Goal: Task Accomplishment & Management: Use online tool/utility

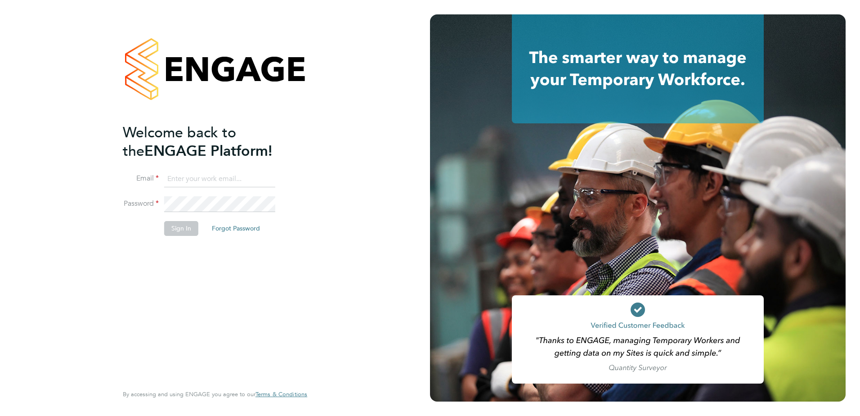
type input "[PERSON_NAME][EMAIL_ADDRESS][PERSON_NAME][DOMAIN_NAME]"
click at [180, 225] on button "Sign In" at bounding box center [181, 228] width 34 height 14
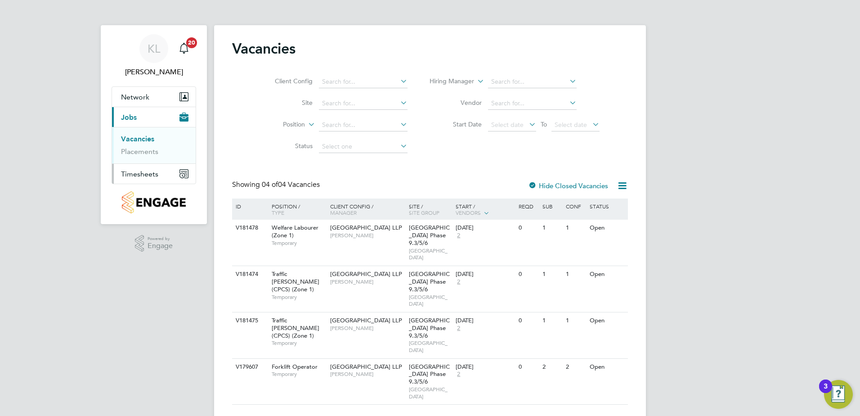
click at [152, 173] on span "Timesheets" at bounding box center [139, 174] width 37 height 9
click at [153, 160] on link "Timesheets" at bounding box center [139, 159] width 37 height 9
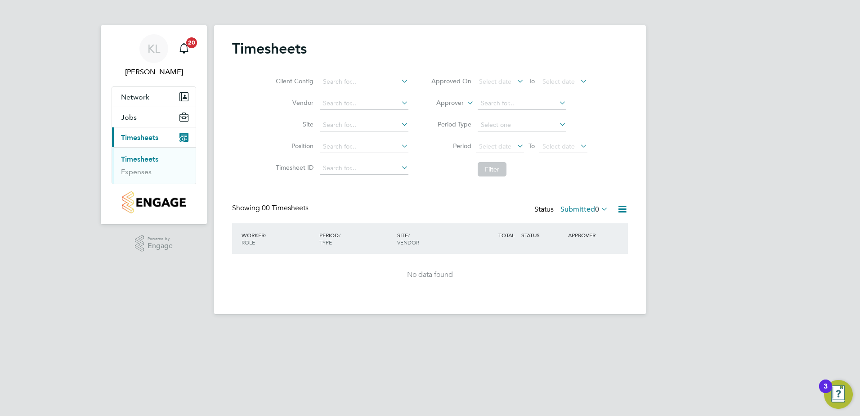
click at [576, 207] on label "Submitted 0" at bounding box center [585, 209] width 48 height 9
click at [577, 260] on li "Approved" at bounding box center [575, 263] width 41 height 13
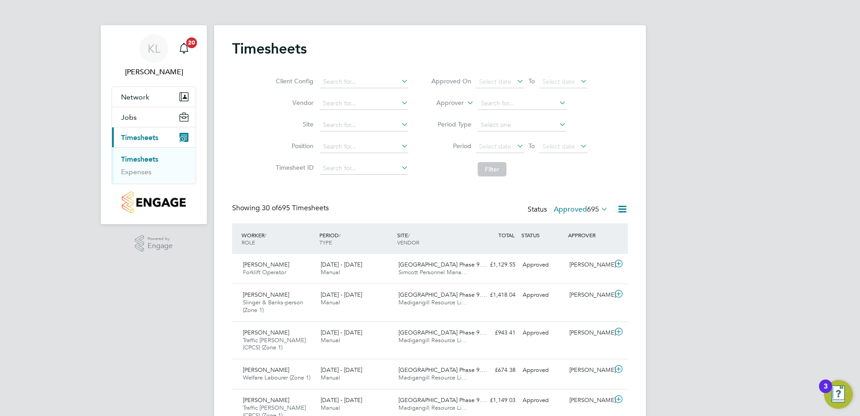
click at [151, 161] on link "Timesheets" at bounding box center [139, 159] width 37 height 9
click at [567, 204] on div "Status Approved 695" at bounding box center [569, 209] width 82 height 13
click at [565, 210] on label "Approved 695" at bounding box center [581, 209] width 54 height 9
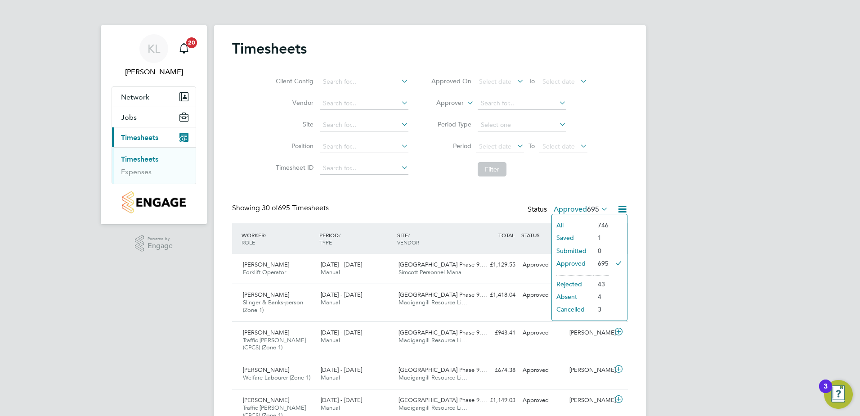
click at [563, 230] on li "All" at bounding box center [572, 225] width 41 height 13
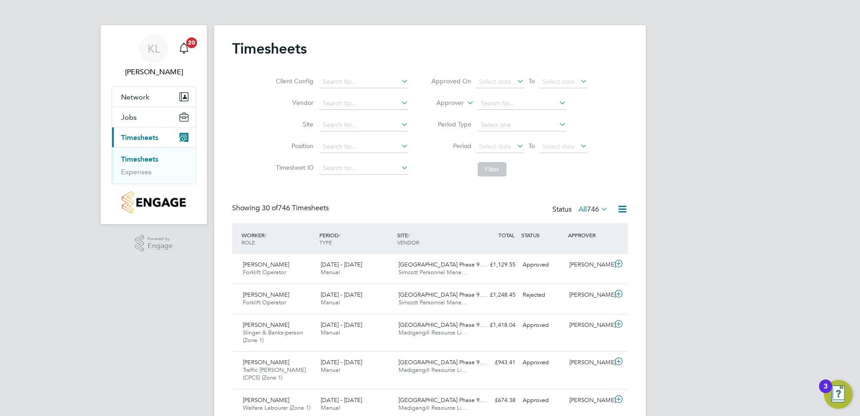
click at [560, 209] on div "Status All 746" at bounding box center [582, 209] width 58 height 13
click at [580, 214] on div "Status All 746" at bounding box center [582, 209] width 58 height 13
click at [582, 211] on label "All 746" at bounding box center [594, 209] width 30 height 9
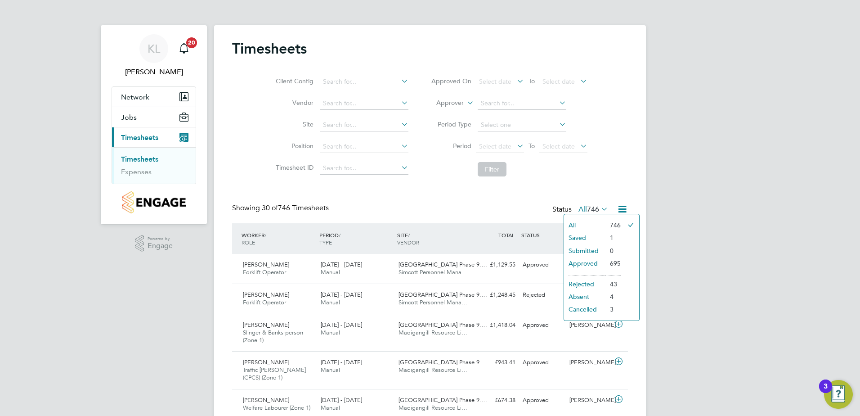
click at [581, 236] on li "Saved" at bounding box center [584, 237] width 41 height 13
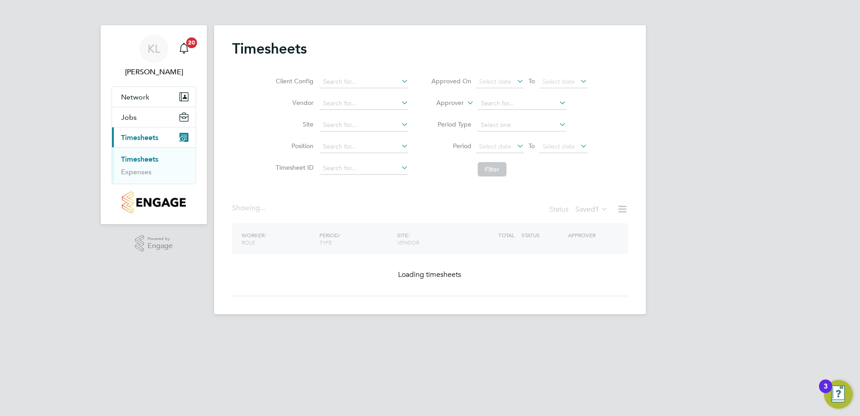
click at [131, 156] on link "Timesheets" at bounding box center [139, 159] width 37 height 9
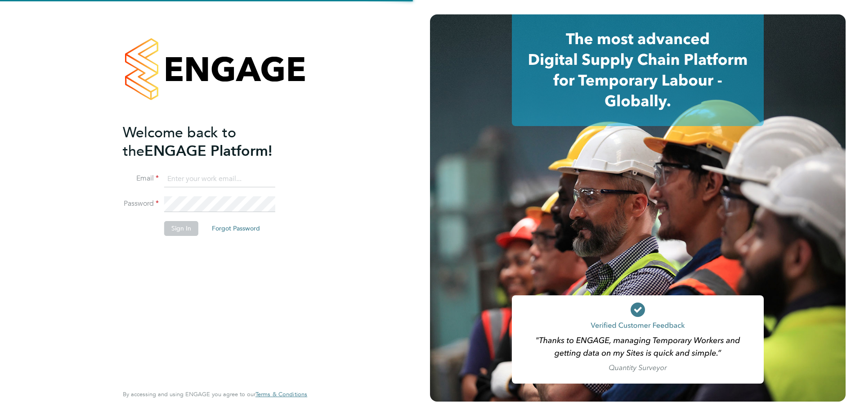
type input "[PERSON_NAME][EMAIL_ADDRESS][PERSON_NAME][DOMAIN_NAME]"
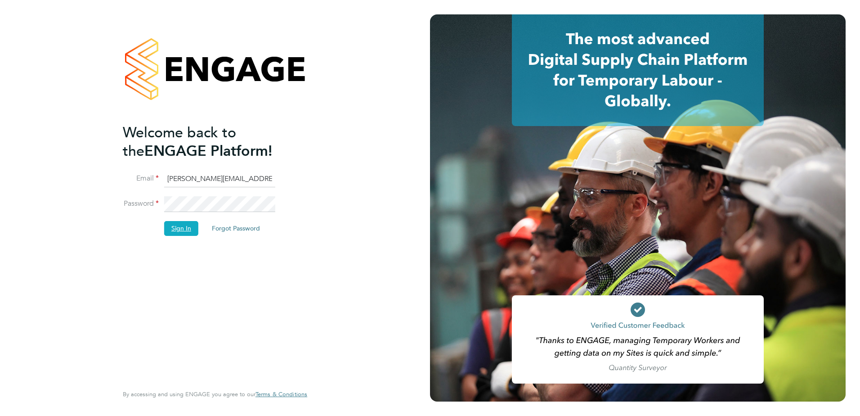
click at [191, 234] on button "Sign In" at bounding box center [181, 228] width 34 height 14
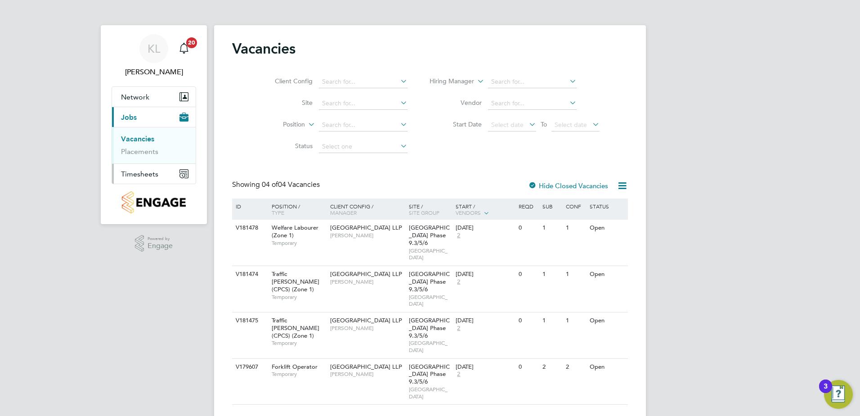
click at [148, 173] on span "Timesheets" at bounding box center [139, 174] width 37 height 9
click at [147, 162] on link "Timesheets" at bounding box center [139, 159] width 37 height 9
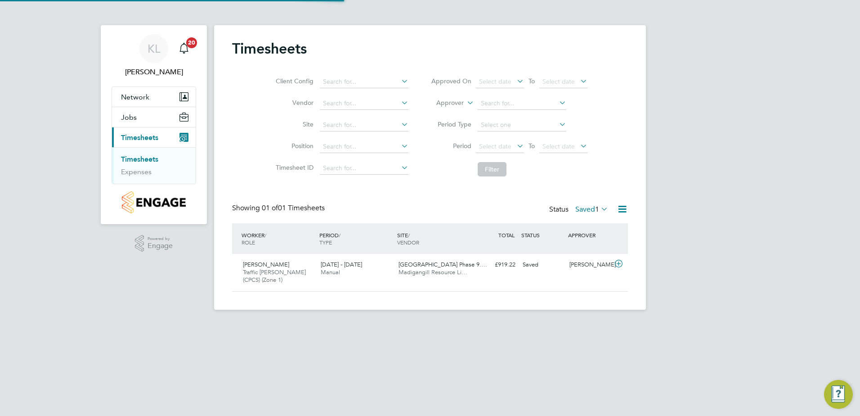
scroll to position [23, 78]
click at [577, 206] on label "Saved 1" at bounding box center [592, 209] width 33 height 9
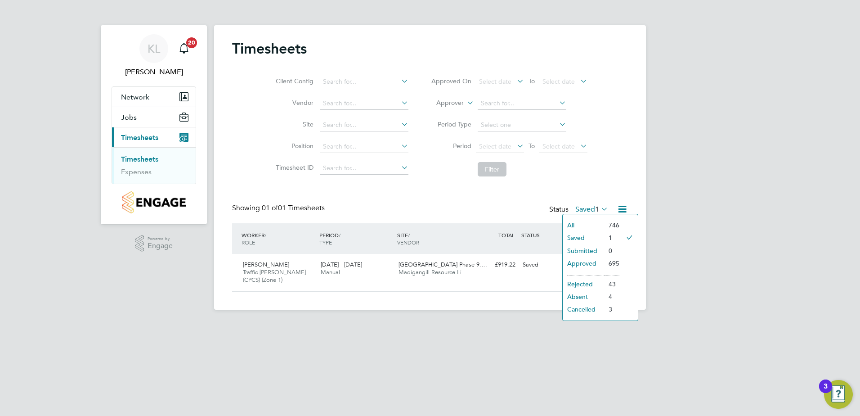
click at [578, 260] on li "Approved" at bounding box center [583, 263] width 41 height 13
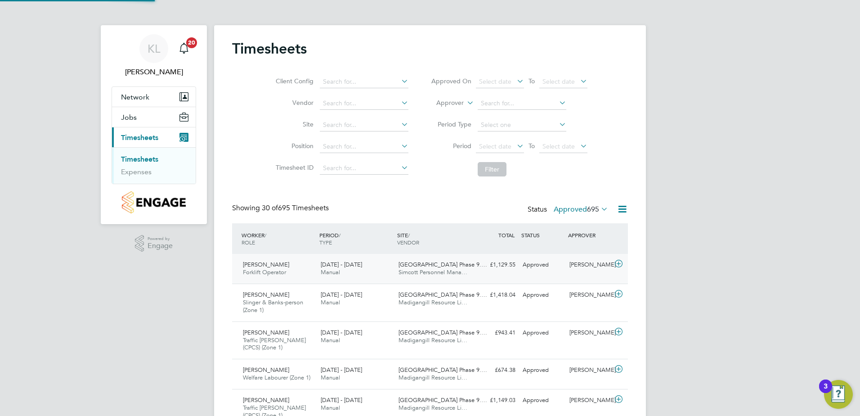
scroll to position [0, 0]
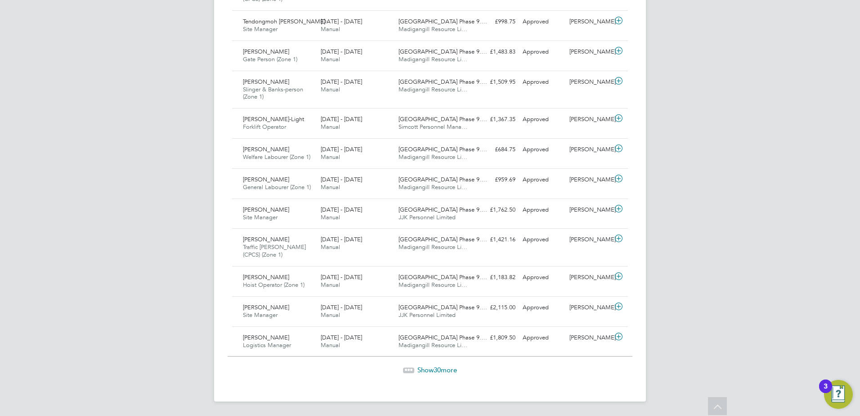
click at [422, 369] on span "Show 30 more" at bounding box center [438, 369] width 40 height 9
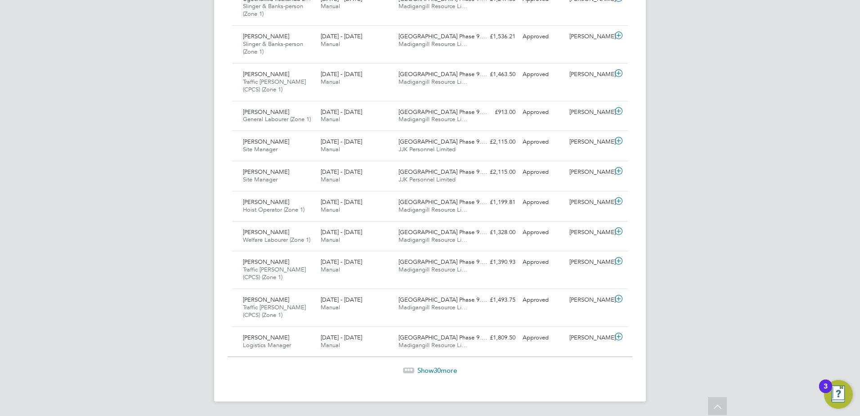
click at [436, 367] on span "30" at bounding box center [437, 370] width 7 height 9
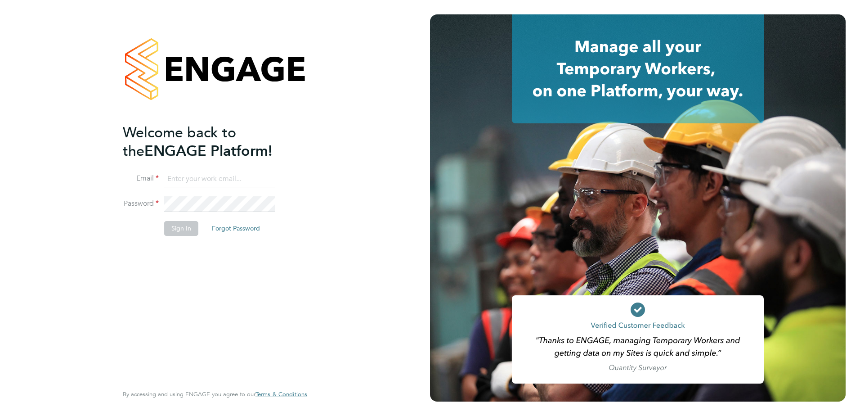
type input "[PERSON_NAME][EMAIL_ADDRESS][PERSON_NAME][DOMAIN_NAME]"
click at [182, 231] on button "Sign In" at bounding box center [181, 228] width 34 height 14
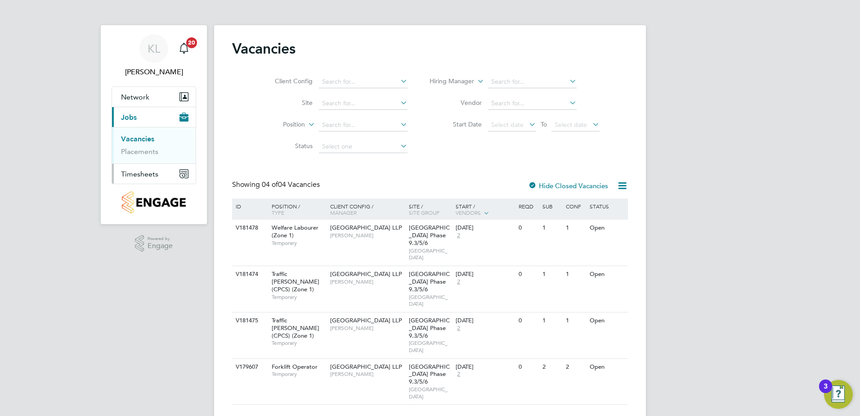
click at [142, 173] on span "Timesheets" at bounding box center [139, 174] width 37 height 9
click at [148, 161] on link "Timesheets" at bounding box center [139, 159] width 37 height 9
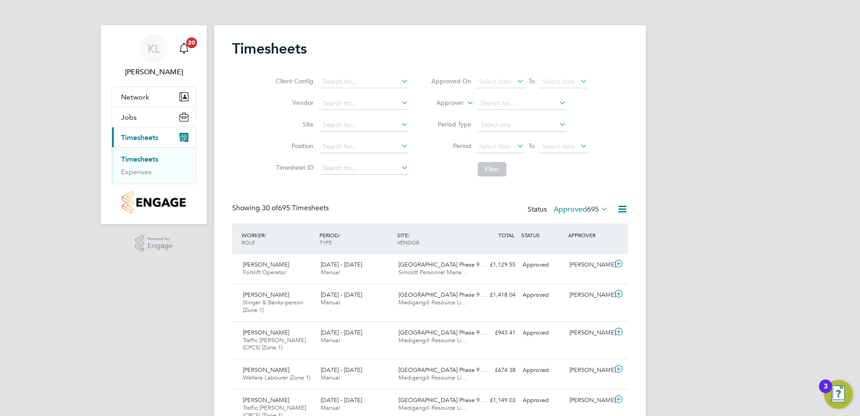
click at [554, 209] on label "Approved 695" at bounding box center [581, 209] width 54 height 9
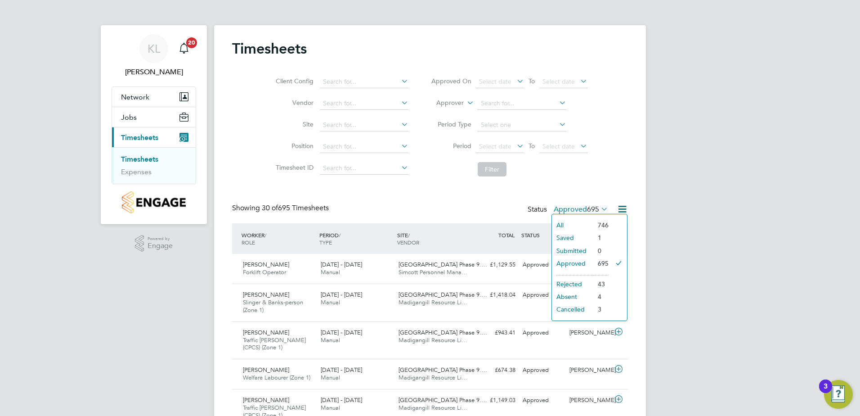
click at [567, 248] on li "Submitted" at bounding box center [572, 250] width 41 height 13
